Goal: Find specific page/section: Find specific page/section

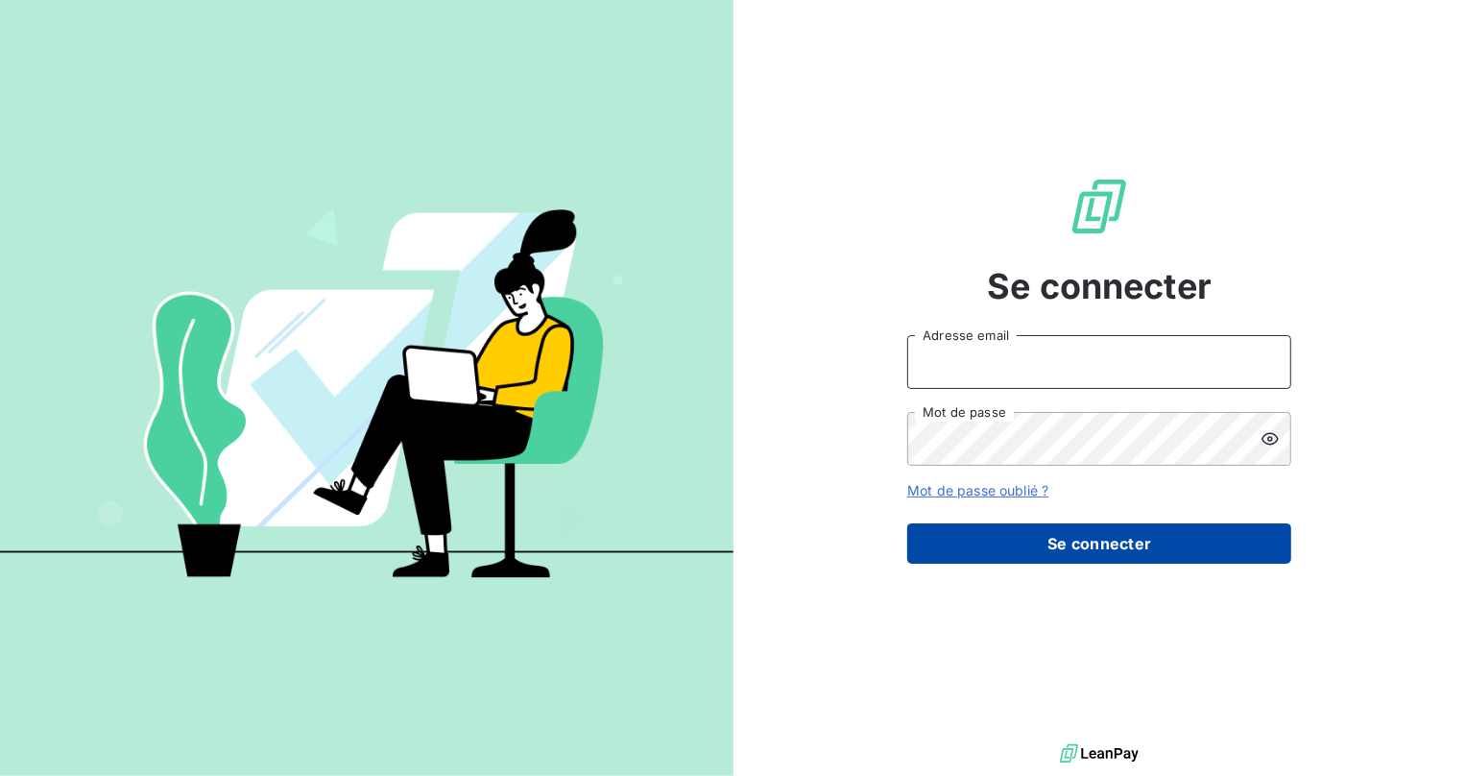
type input "[EMAIL_ADDRESS][DOMAIN_NAME]"
click at [1032, 525] on button "Se connecter" at bounding box center [1099, 543] width 384 height 40
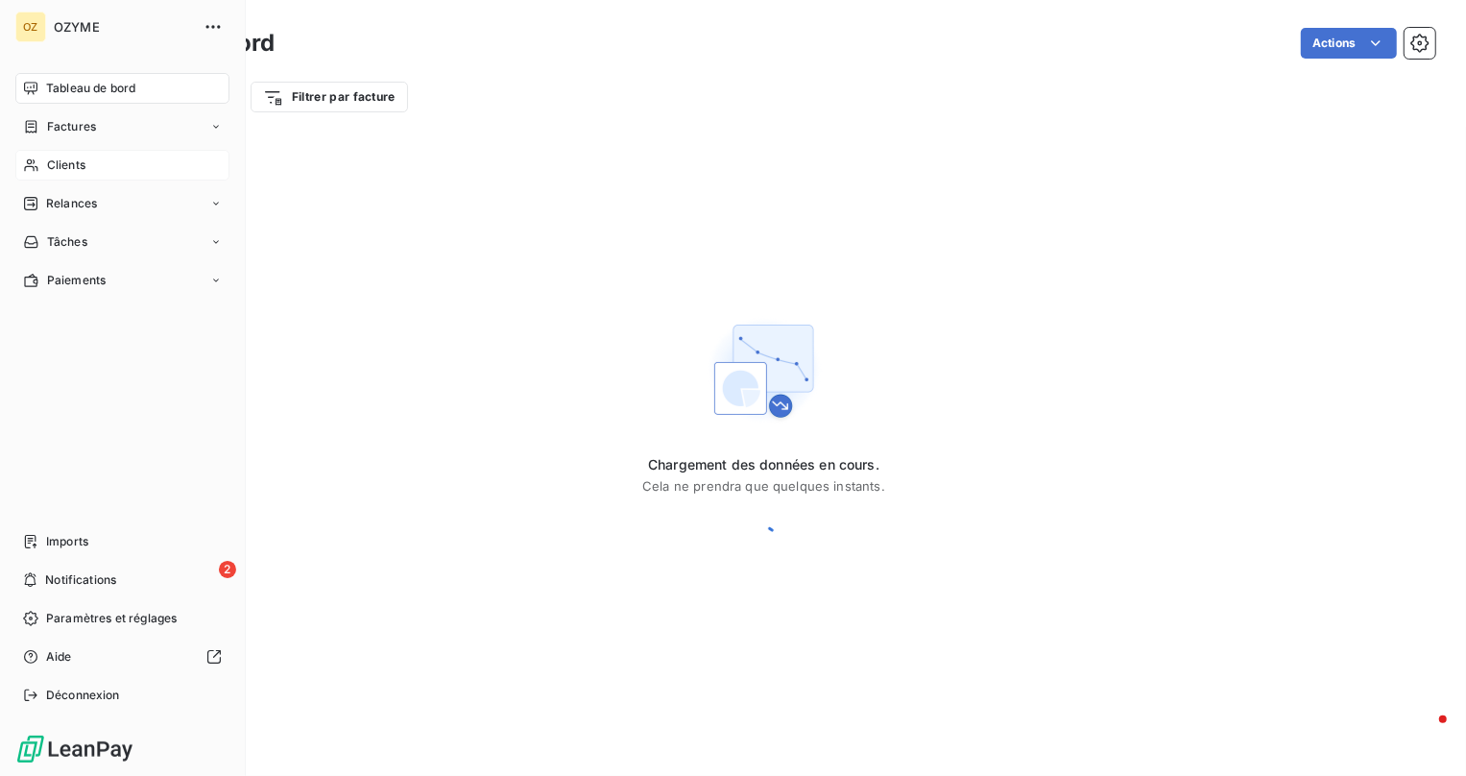
click at [57, 162] on span "Clients" at bounding box center [66, 164] width 38 height 17
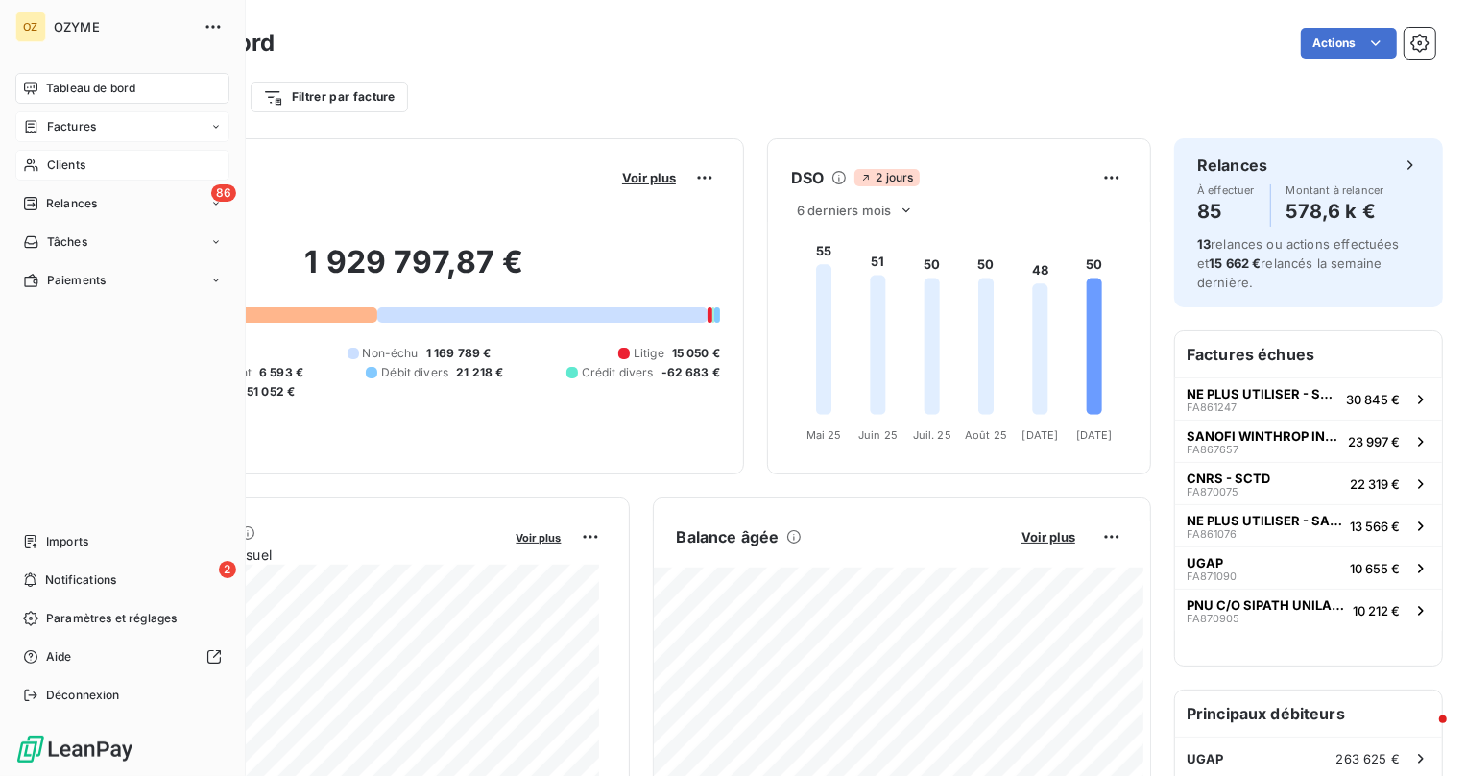
click at [84, 129] on span "Factures" at bounding box center [71, 126] width 49 height 17
